Goal: Information Seeking & Learning: Learn about a topic

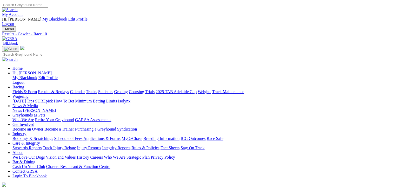
click at [25, 89] on link "Fields & Form" at bounding box center [24, 91] width 24 height 4
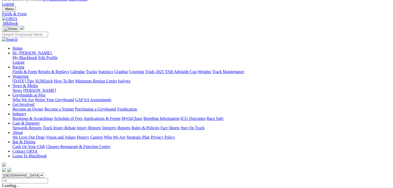
scroll to position [26, 0]
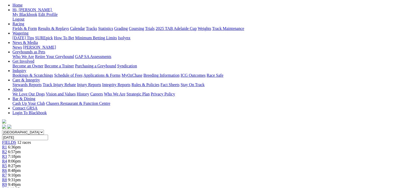
scroll to position [78, 0]
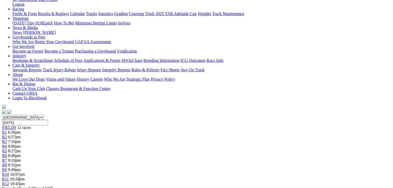
drag, startPoint x: 190, startPoint y: 142, endPoint x: 30, endPoint y: 89, distance: 168.5
drag, startPoint x: 30, startPoint y: 89, endPoint x: 87, endPoint y: 111, distance: 61.5
drag, startPoint x: 87, startPoint y: 111, endPoint x: 90, endPoint y: 126, distance: 14.8
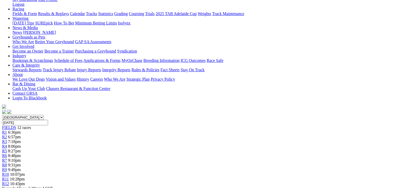
drag, startPoint x: 90, startPoint y: 126, endPoint x: 85, endPoint y: 102, distance: 24.0
drag, startPoint x: 137, startPoint y: 97, endPoint x: 128, endPoint y: 140, distance: 44.1
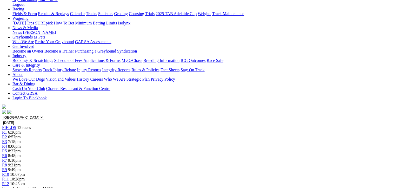
drag, startPoint x: 128, startPoint y: 141, endPoint x: 194, endPoint y: 146, distance: 66.2
drag, startPoint x: 191, startPoint y: 141, endPoint x: 31, endPoint y: 88, distance: 169.0
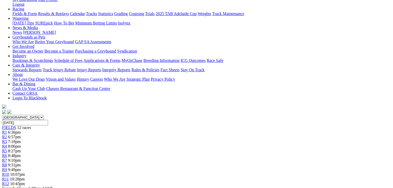
drag, startPoint x: 31, startPoint y: 88, endPoint x: 81, endPoint y: 99, distance: 51.1
copy tbody "Knockout [PERSON_NAME] [PERSON_NAME] 7766 NBT $6.80 Home Town [PERSON_NAME] 463…"
drag, startPoint x: 365, startPoint y: 131, endPoint x: 203, endPoint y: 86, distance: 168.0
drag, startPoint x: 203, startPoint y: 86, endPoint x: 258, endPoint y: 106, distance: 58.5
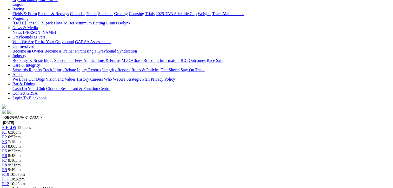
copy tbody "Discouraged [PERSON_NAME] 4226 31.17 $3.65 Bing Bing Secret [PERSON_NAME] 63 NB…"
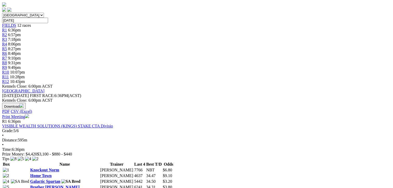
scroll to position [182, 0]
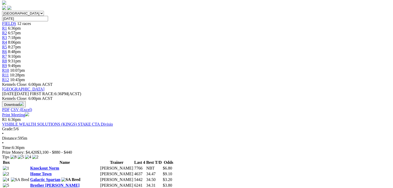
drag, startPoint x: 191, startPoint y: 168, endPoint x: 31, endPoint y: 90, distance: 177.9
drag, startPoint x: 31, startPoint y: 90, endPoint x: 97, endPoint y: 118, distance: 72.0
copy tbody "Mepunga Reward [PERSON_NAME] 3141 NBT $8.00 Excavation [PERSON_NAME] 1317 29.84…"
drag, startPoint x: 364, startPoint y: 146, endPoint x: 203, endPoint y: 92, distance: 169.7
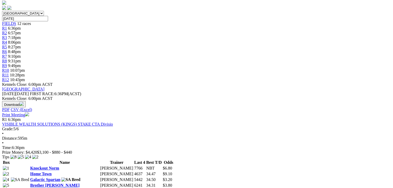
drag, startPoint x: 203, startPoint y: 92, endPoint x: 254, endPoint y: 113, distance: 55.0
copy tbody "Red Emperor [PERSON_NAME] 2372 30.82 $3.65 Toora [PERSON_NAME] 1222 31.10 $7.00…"
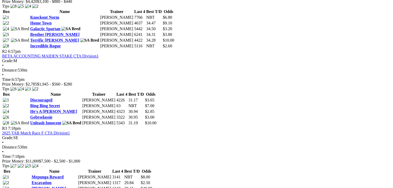
scroll to position [364, 0]
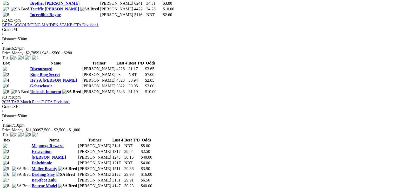
drag, startPoint x: 191, startPoint y: 151, endPoint x: 31, endPoint y: 64, distance: 182.3
drag, startPoint x: 31, startPoint y: 64, endPoint x: 79, endPoint y: 90, distance: 54.6
copy tbody "Traumatise [PERSON_NAME] 1115 NBT $1.80 Scary Eyes [PERSON_NAME] 6244 30.47 $31…"
drag, startPoint x: 364, startPoint y: 139, endPoint x: 202, endPoint y: 66, distance: 178.3
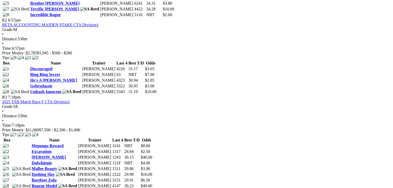
drag, startPoint x: 202, startPoint y: 66, endPoint x: 253, endPoint y: 101, distance: 62.1
copy tbody "Talbot Road [PERSON_NAME] 6218 30.73 $8.20 Fencer [PERSON_NAME] 4856 30.76 $19.…"
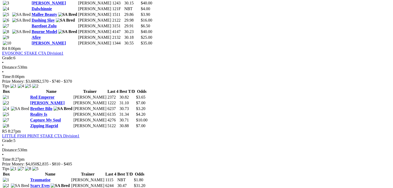
scroll to position [520, 0]
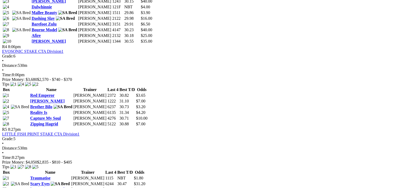
drag, startPoint x: 191, startPoint y: 105, endPoint x: 30, endPoint y: 51, distance: 169.6
drag, startPoint x: 30, startPoint y: 51, endPoint x: 110, endPoint y: 82, distance: 85.5
copy tbody "Wreaking Havoc [PERSON_NAME] 1335 30.57 $10.00 Afire [PERSON_NAME] 2132 30.18 $…"
drag, startPoint x: 363, startPoint y: 126, endPoint x: 203, endPoint y: 52, distance: 176.2
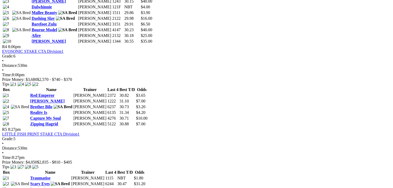
copy tbody "I'm A Mustang [PERSON_NAME] 4531 30.38 $2.50 [PERSON_NAME] [PERSON_NAME] 3351 3…"
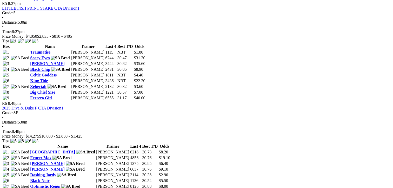
scroll to position [650, 0]
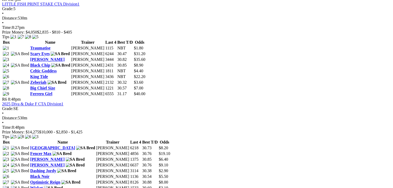
drag, startPoint x: 190, startPoint y: 149, endPoint x: 29, endPoint y: 72, distance: 178.5
drag, startPoint x: 29, startPoint y: 72, endPoint x: 83, endPoint y: 94, distance: 58.4
copy tbody "[PERSON_NAME] [PERSON_NAME] 8826 30.81 $10.00 Silk Sonic [PERSON_NAME] 2741 30.…"
drag, startPoint x: 363, startPoint y: 116, endPoint x: 203, endPoint y: 74, distance: 165.4
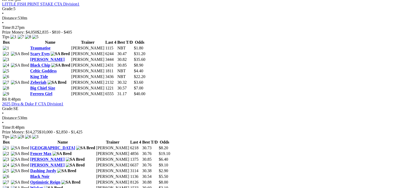
copy tbody "Dark Trace [PERSON_NAME] 5565 44.36 $33.00 Princess [PERSON_NAME] [PERSON_NAME]…"
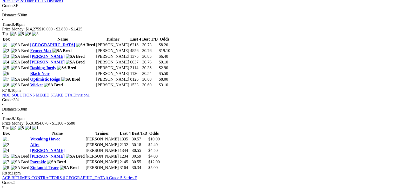
scroll to position [754, 0]
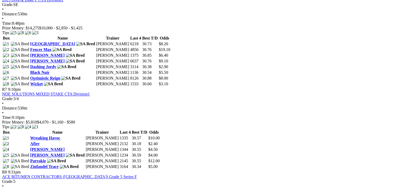
drag, startPoint x: 191, startPoint y: 154, endPoint x: 29, endPoint y: 102, distance: 169.8
drag, startPoint x: 29, startPoint y: 102, endPoint x: 82, endPoint y: 125, distance: 57.7
drag, startPoint x: 365, startPoint y: 155, endPoint x: 203, endPoint y: 103, distance: 170.0
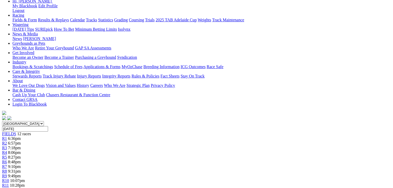
scroll to position [26, 0]
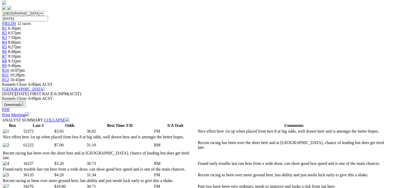
scroll to position [104, 0]
